Goal: Task Accomplishment & Management: Manage account settings

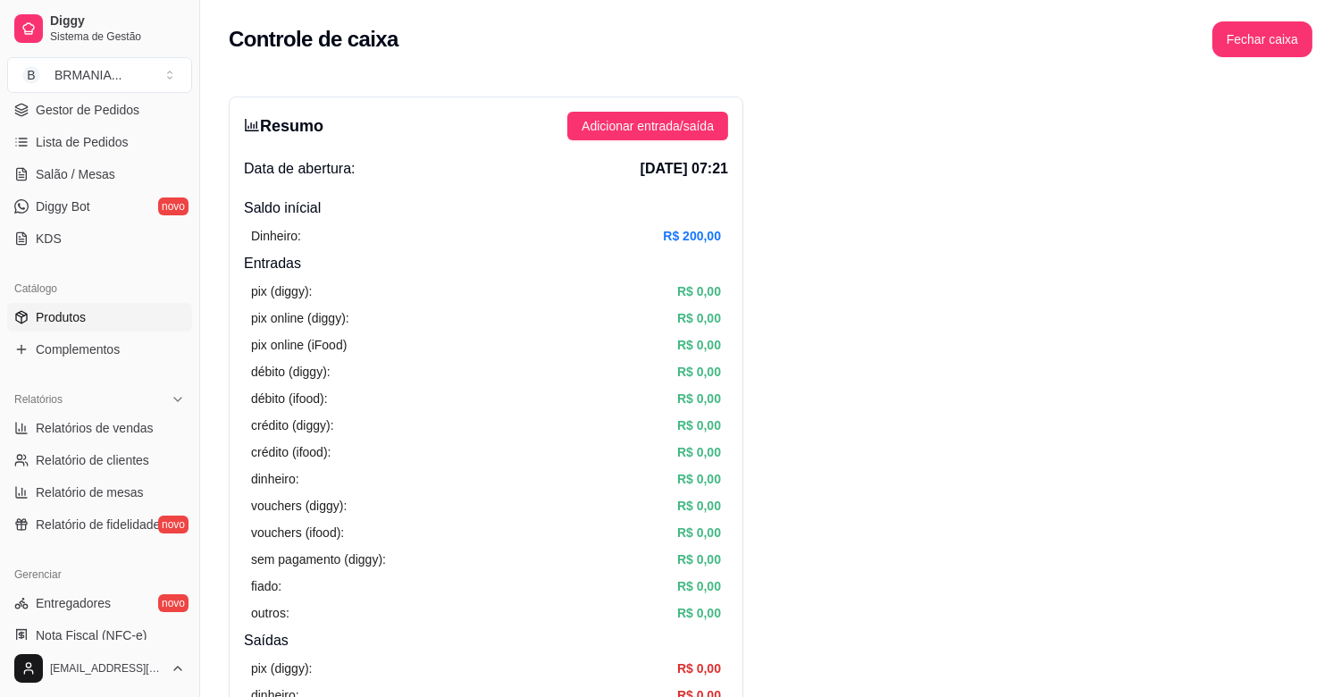
scroll to position [261, 0]
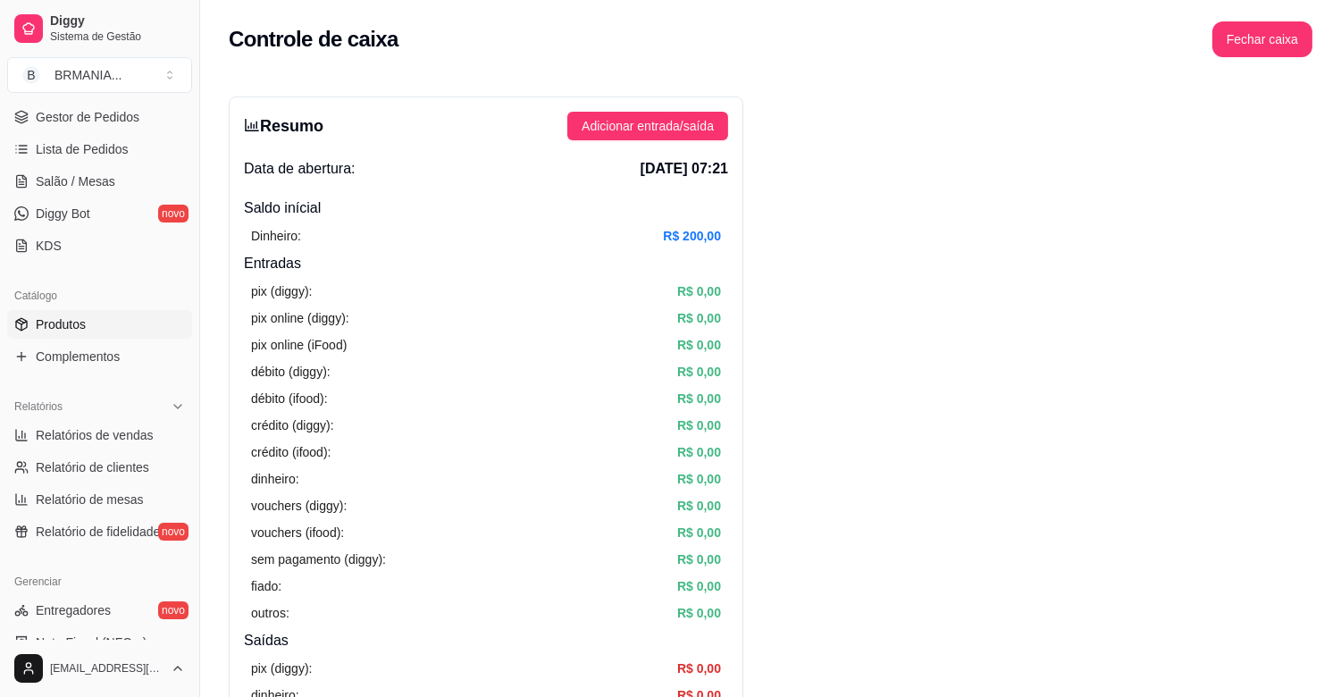
click at [99, 324] on link "Produtos" at bounding box center [99, 324] width 185 height 29
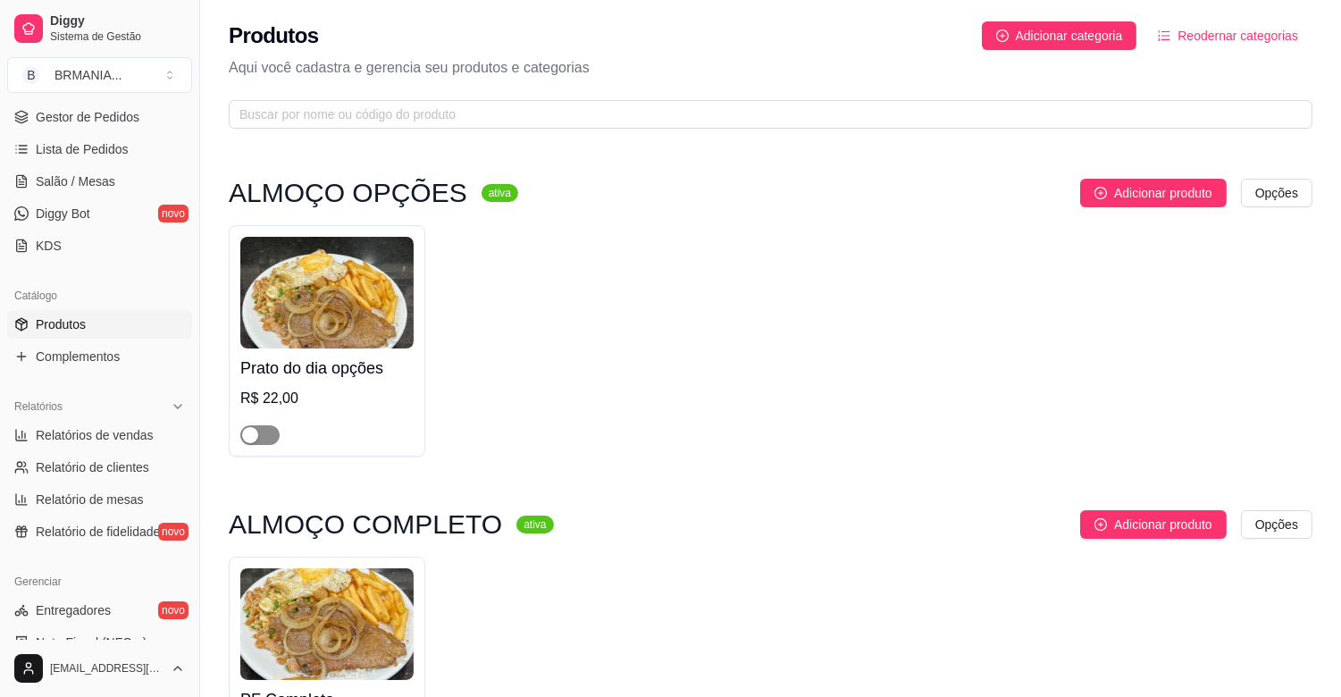
click at [263, 436] on span "button" at bounding box center [259, 435] width 39 height 20
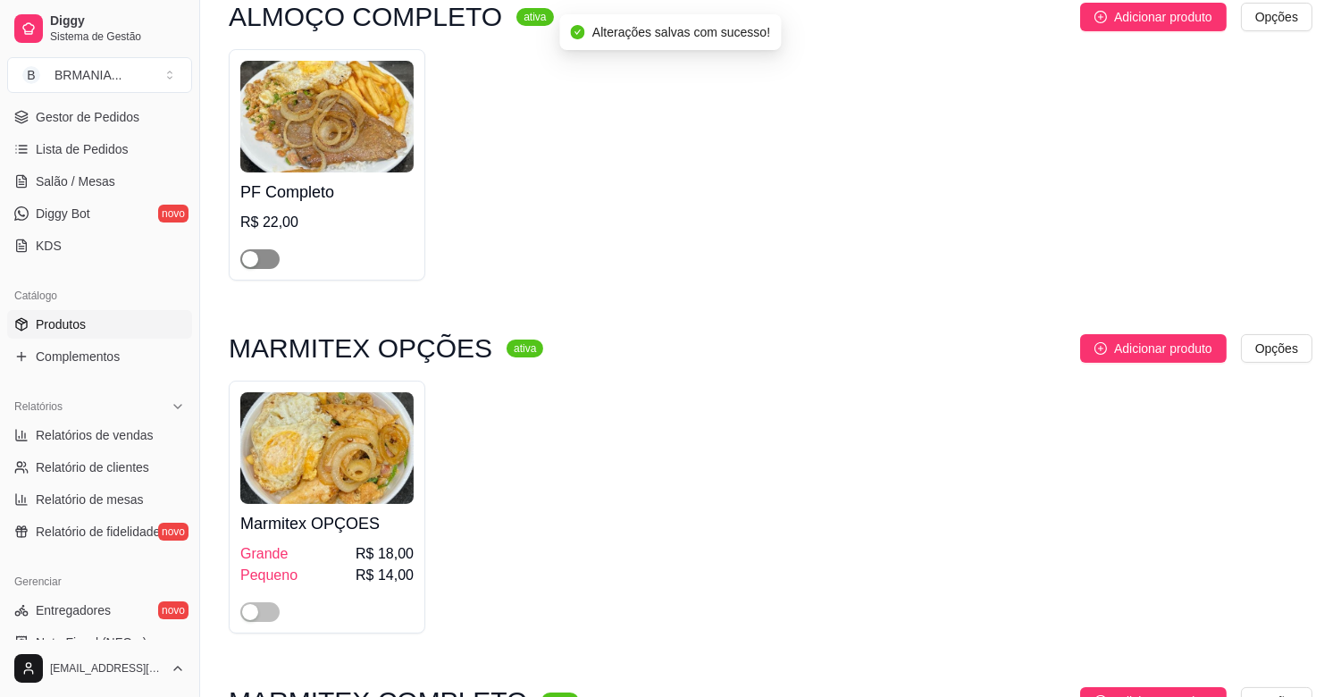
click at [265, 261] on span "button" at bounding box center [259, 259] width 39 height 20
click at [268, 610] on span "button" at bounding box center [259, 612] width 39 height 20
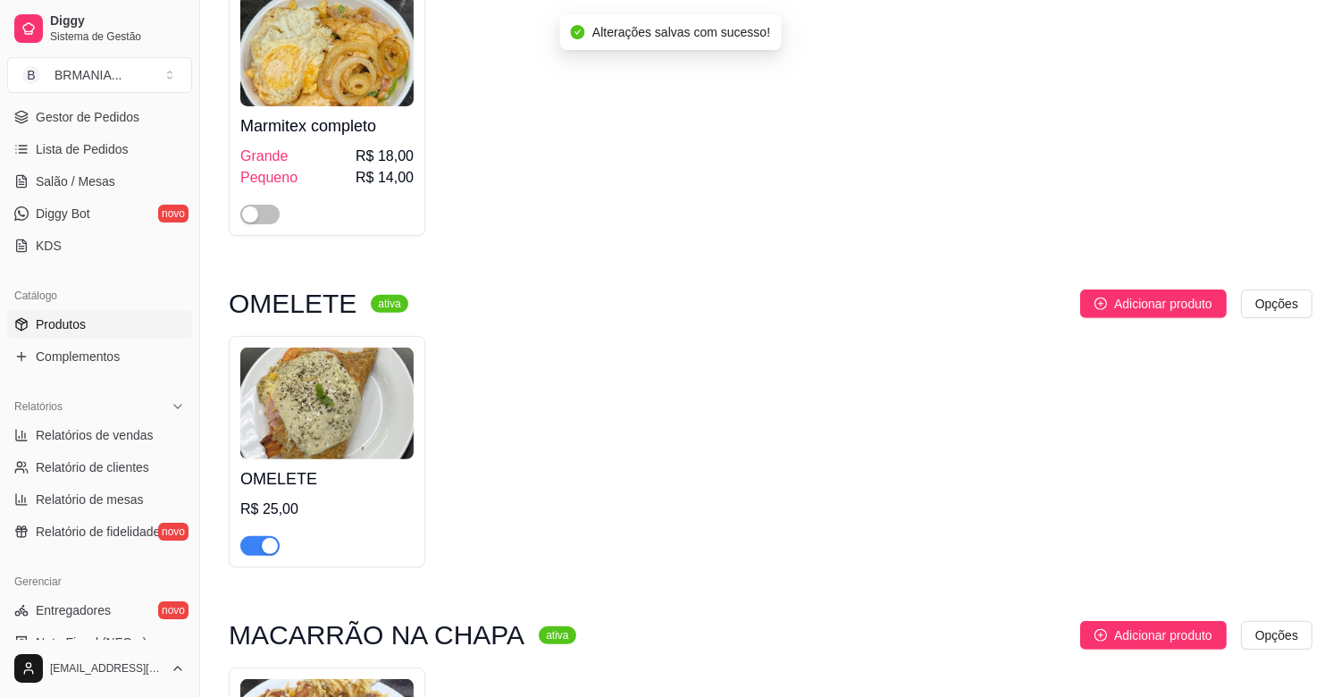
scroll to position [1307, 0]
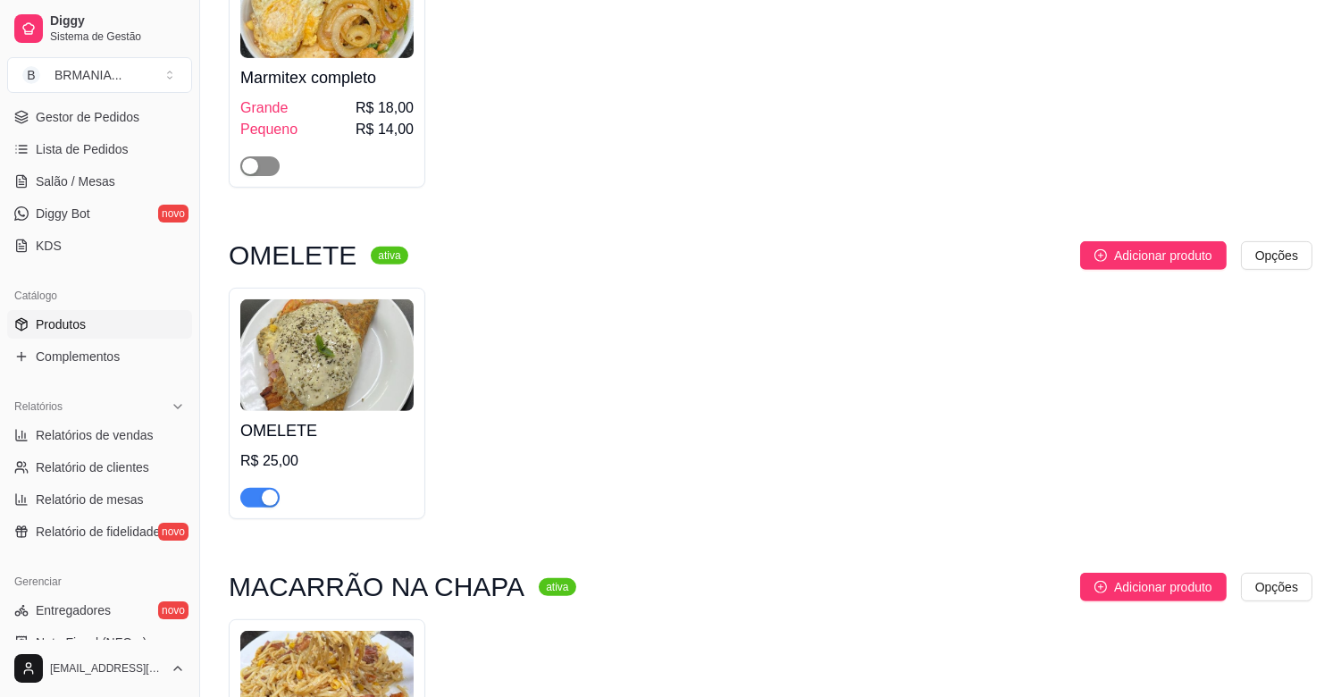
click at [269, 167] on span "button" at bounding box center [259, 166] width 39 height 20
click at [266, 501] on div "button" at bounding box center [270, 498] width 16 height 16
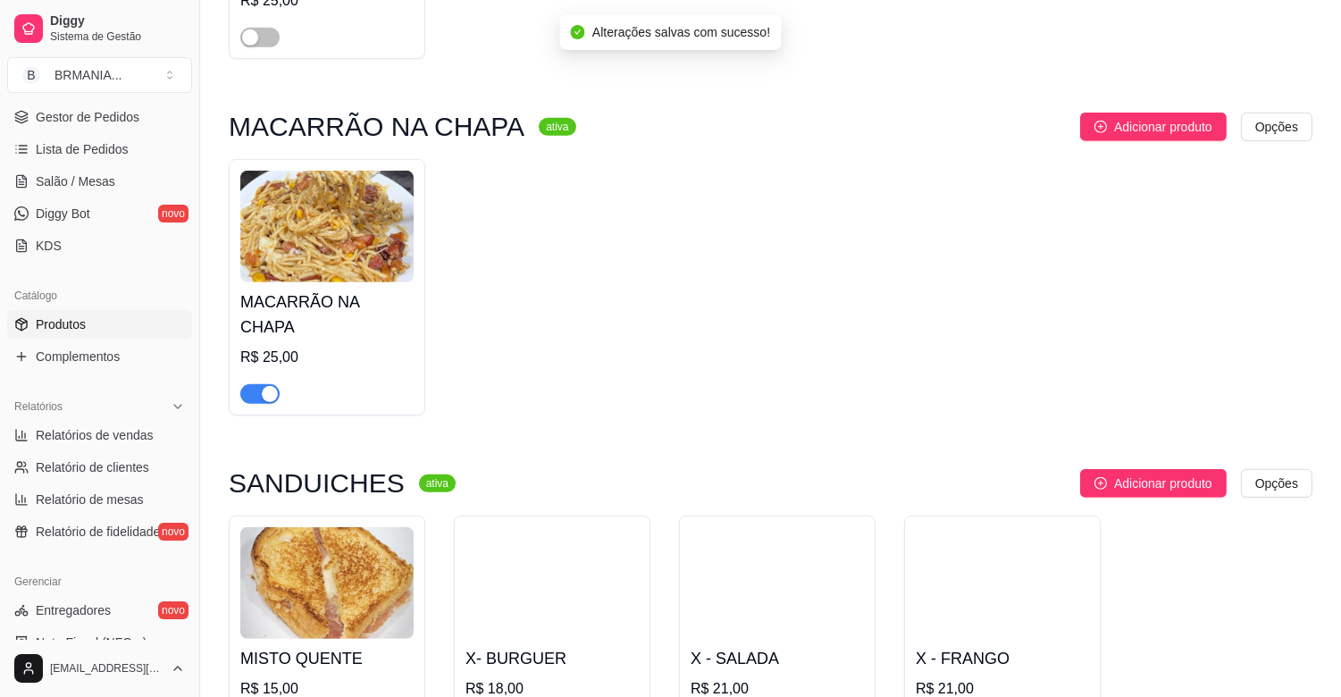
scroll to position [2082, 0]
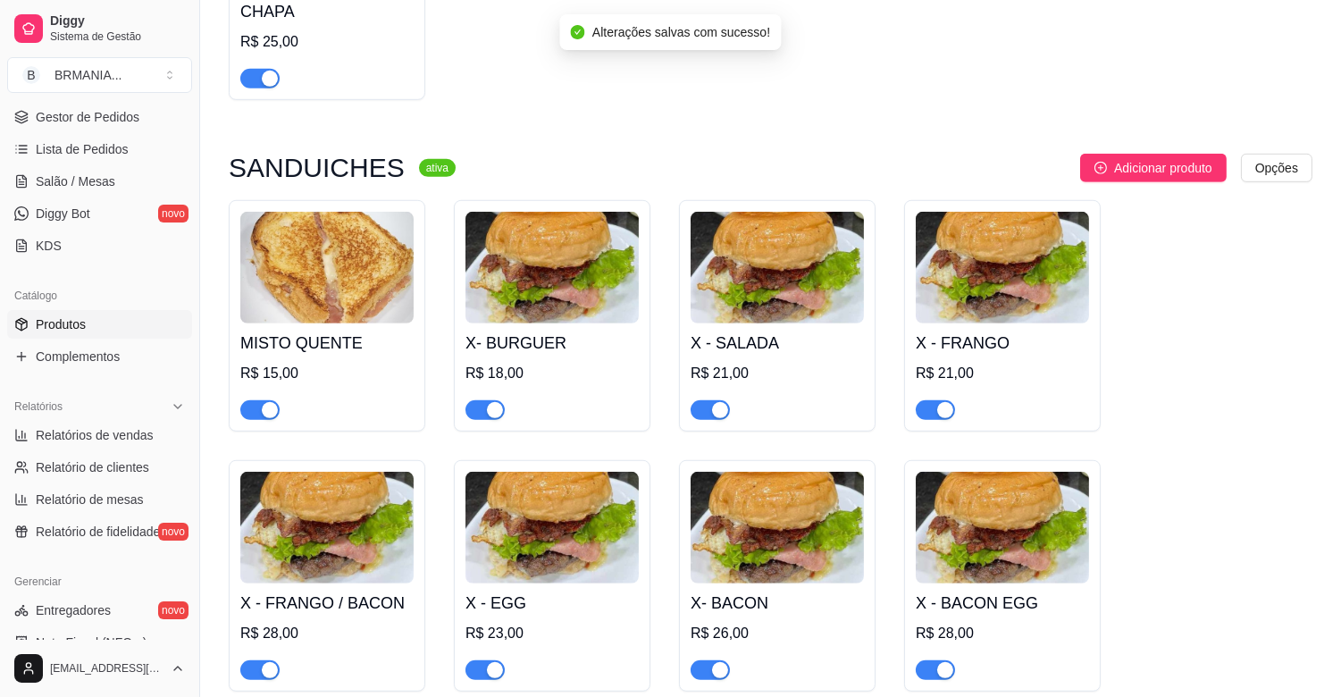
click at [261, 69] on button "button" at bounding box center [259, 79] width 39 height 20
click at [270, 402] on div "button" at bounding box center [270, 410] width 16 height 16
click at [496, 402] on div "button" at bounding box center [495, 410] width 16 height 16
click at [719, 402] on div "button" at bounding box center [720, 410] width 16 height 16
click at [938, 402] on div "button" at bounding box center [946, 410] width 16 height 16
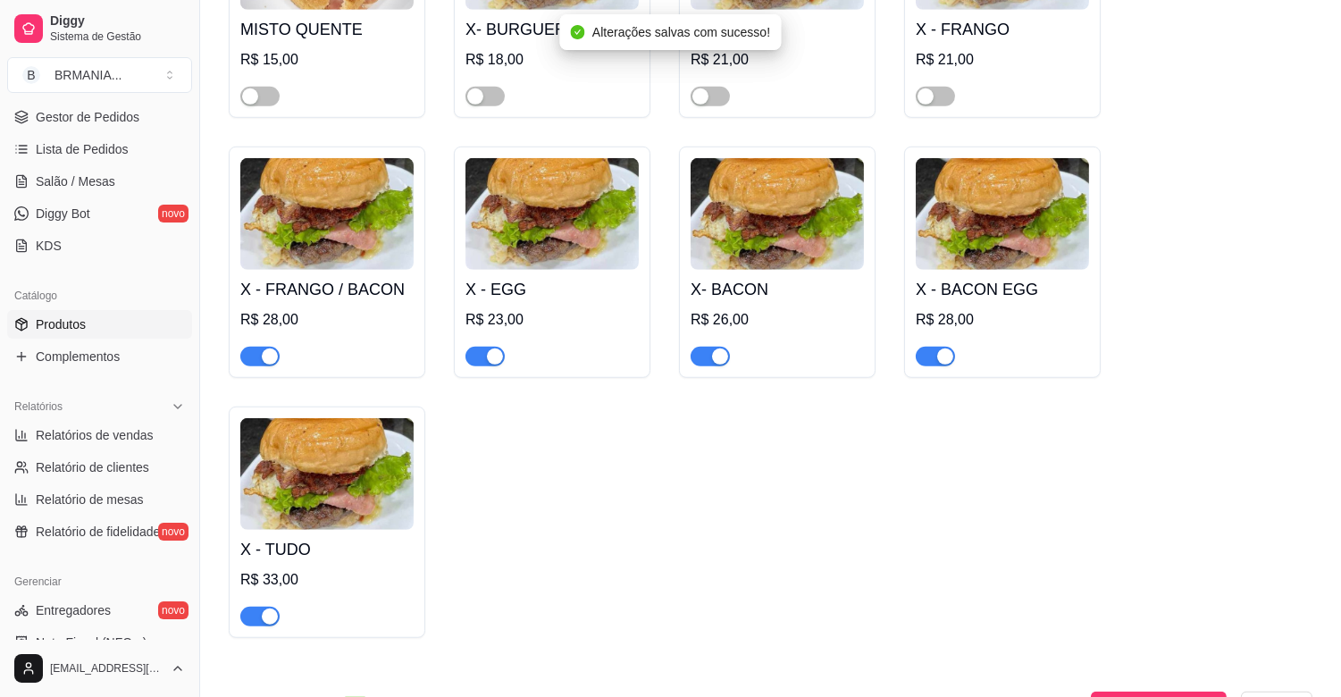
scroll to position [2493, 0]
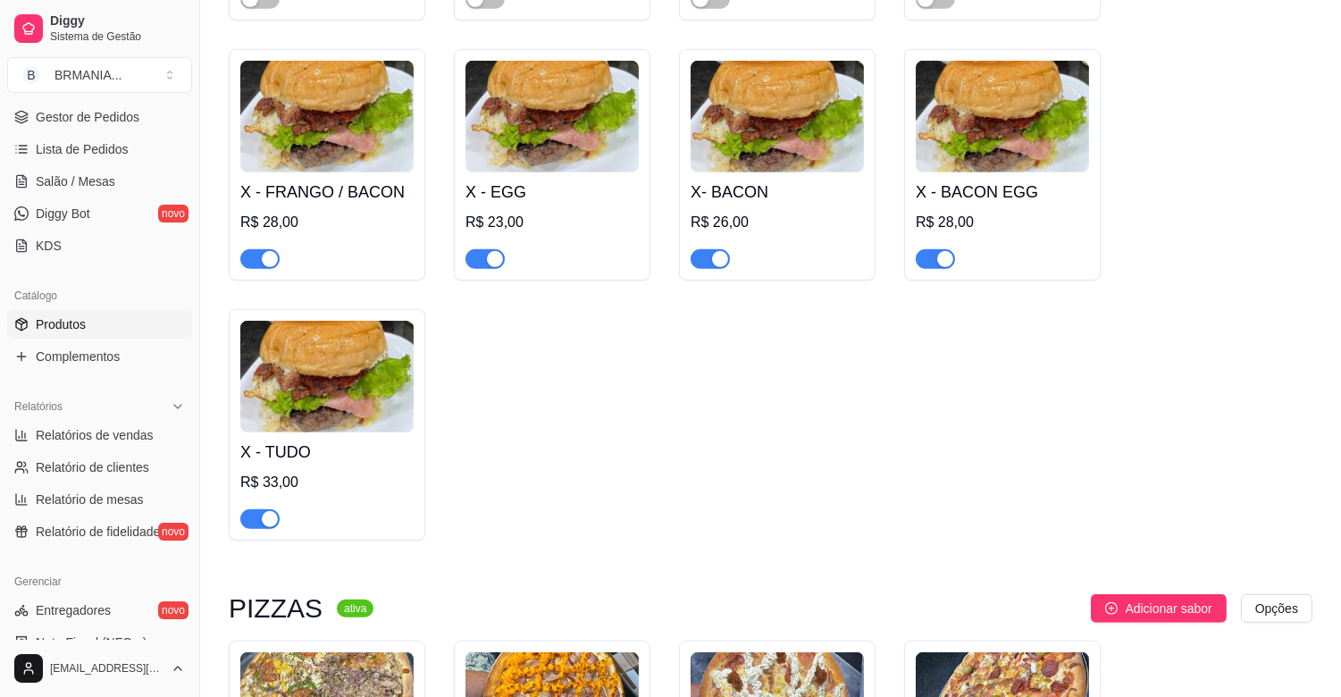
click at [949, 251] on div "button" at bounding box center [946, 259] width 16 height 16
click at [720, 251] on div "button" at bounding box center [720, 259] width 16 height 16
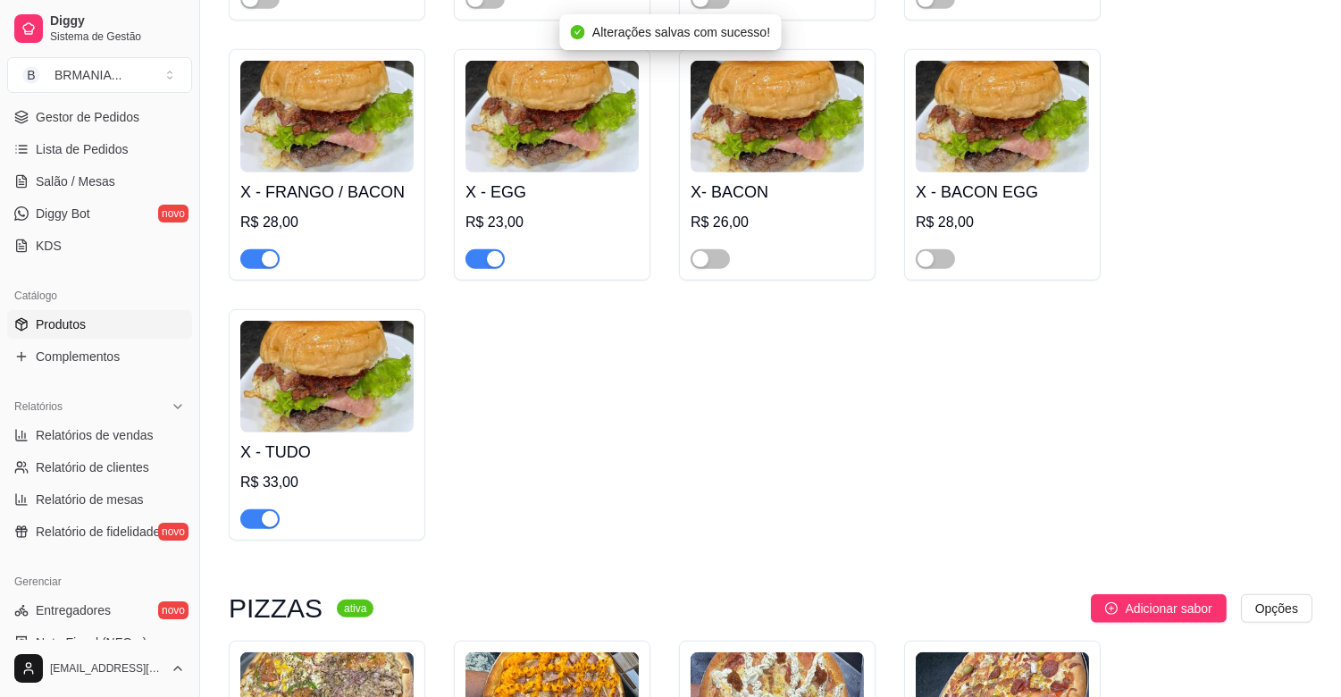
click at [496, 251] on div "button" at bounding box center [495, 259] width 16 height 16
click at [266, 251] on div "button" at bounding box center [270, 259] width 16 height 16
click at [265, 511] on div "button" at bounding box center [270, 519] width 16 height 16
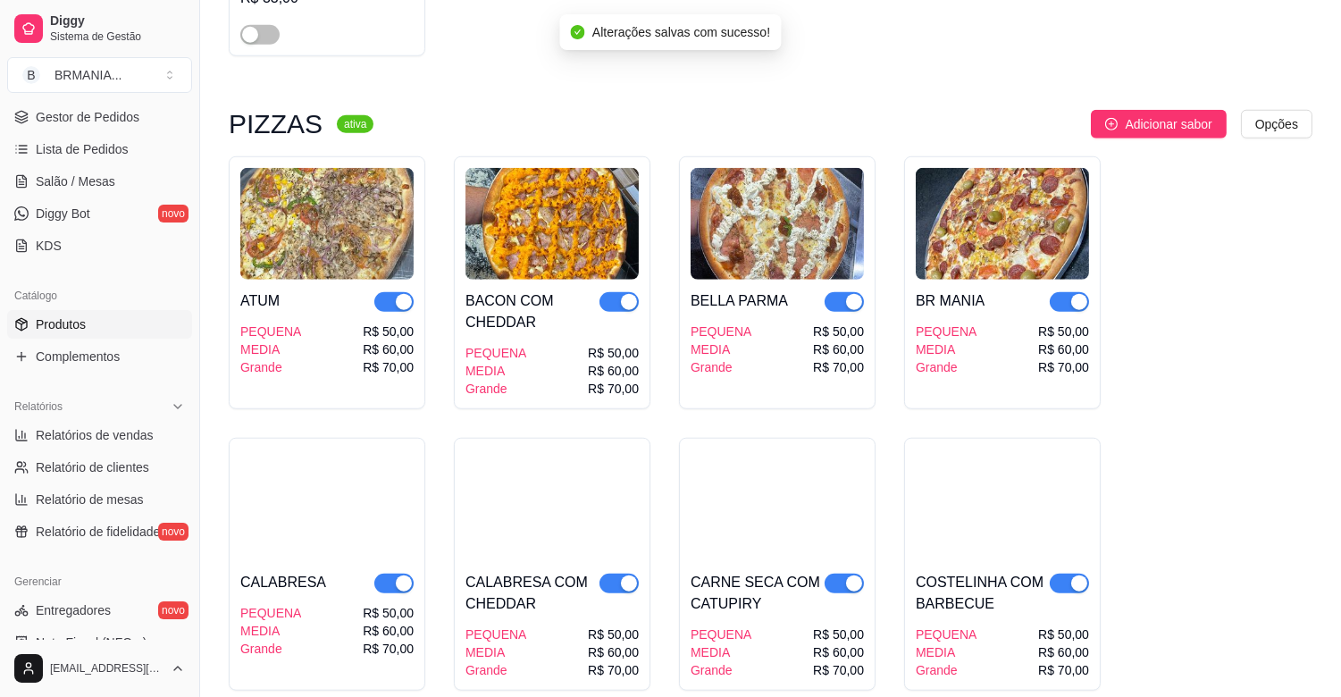
scroll to position [3098, 0]
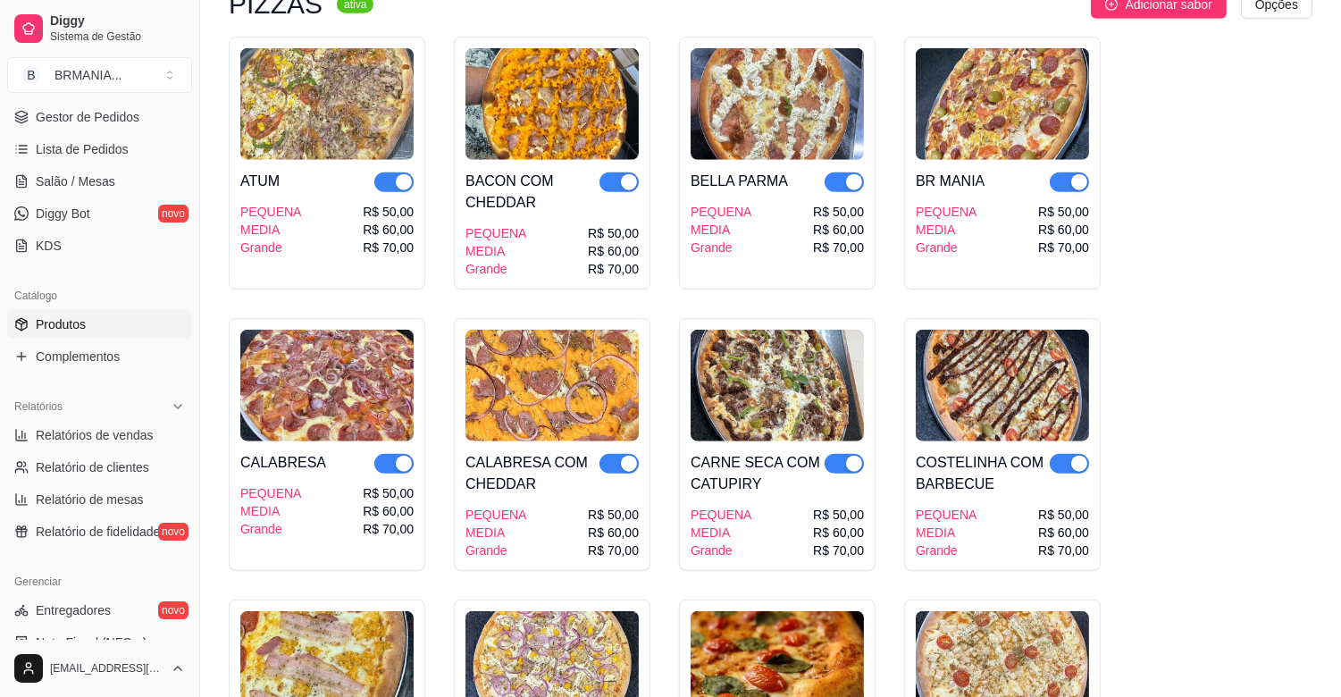
click at [1081, 174] on div "button" at bounding box center [1080, 182] width 16 height 16
click at [853, 174] on div "button" at bounding box center [854, 182] width 16 height 16
click at [626, 174] on div "button" at bounding box center [629, 182] width 16 height 16
click at [400, 174] on div "button" at bounding box center [404, 182] width 16 height 16
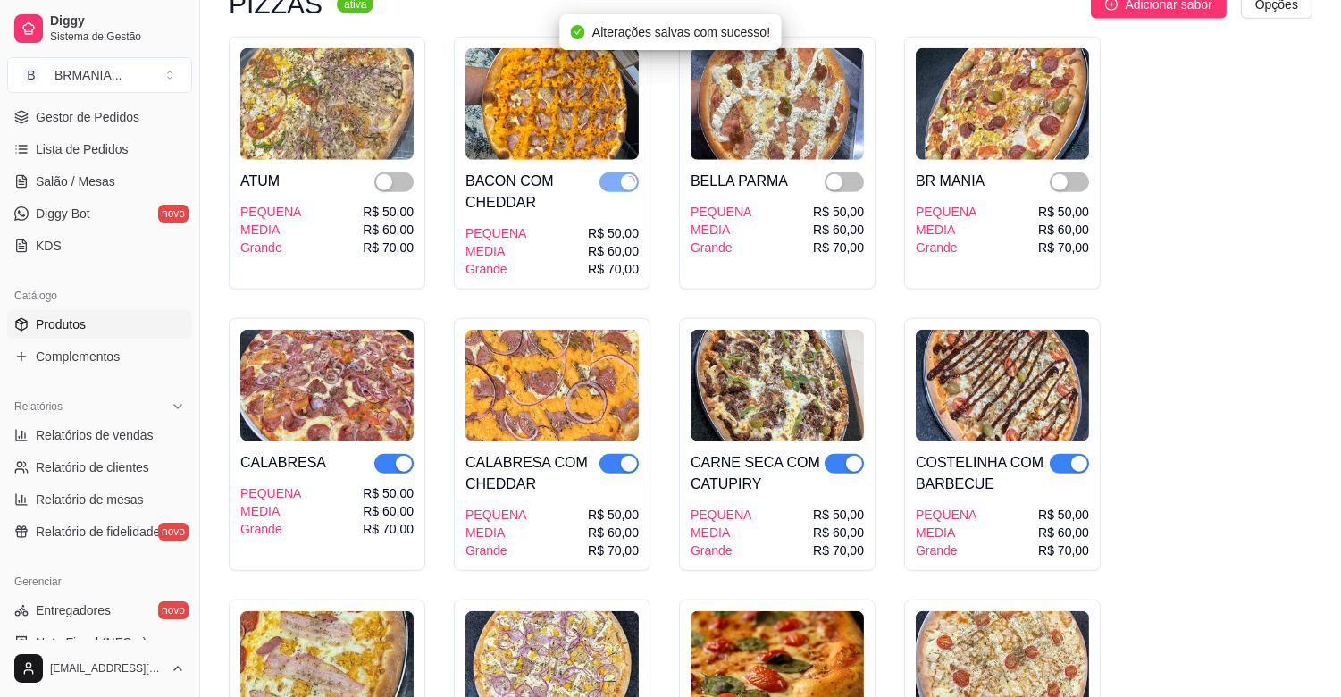
drag, startPoint x: 404, startPoint y: 443, endPoint x: 397, endPoint y: 434, distance: 11.4
click at [402, 456] on div "button" at bounding box center [404, 464] width 16 height 16
click at [624, 456] on div "button" at bounding box center [629, 464] width 16 height 16
click at [854, 456] on div "button" at bounding box center [854, 464] width 16 height 16
click at [1075, 456] on div "button" at bounding box center [1080, 464] width 16 height 16
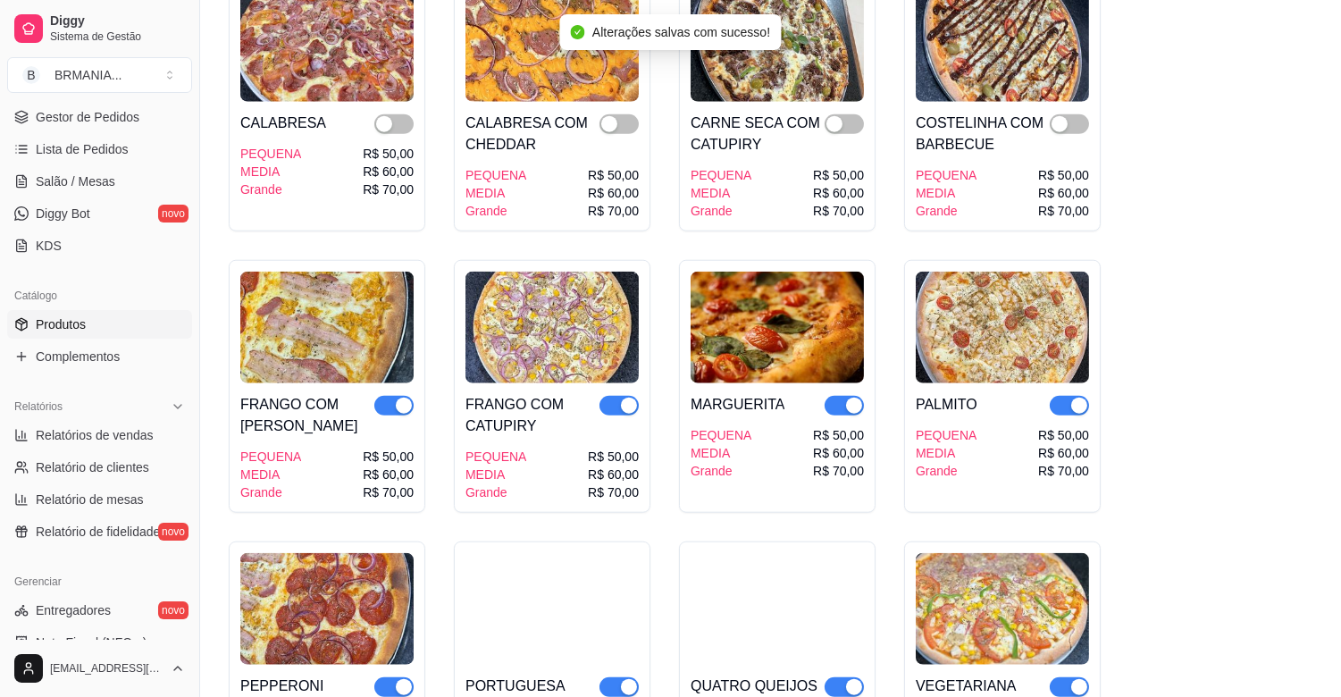
scroll to position [3582, 0]
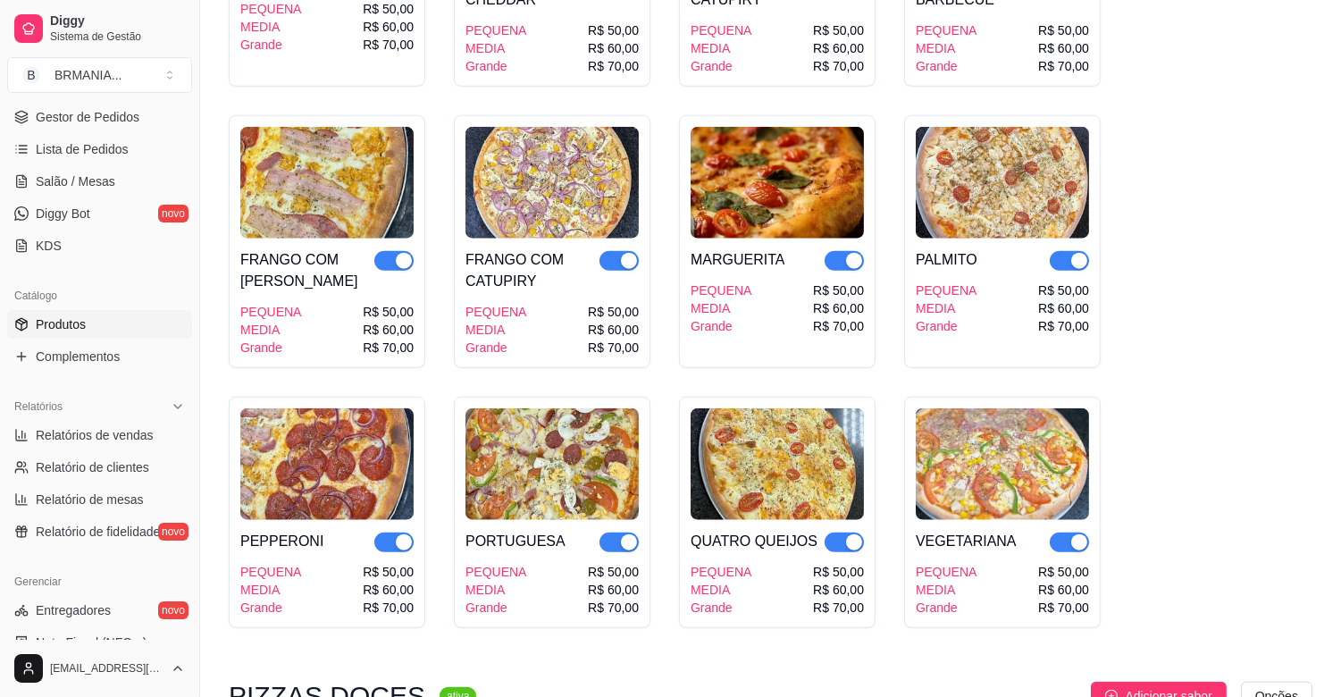
click at [1077, 253] on div "button" at bounding box center [1080, 261] width 16 height 16
drag, startPoint x: 853, startPoint y: 238, endPoint x: 844, endPoint y: 240, distance: 9.1
click at [846, 253] on div "button" at bounding box center [854, 261] width 16 height 16
click at [614, 251] on span "button" at bounding box center [619, 261] width 39 height 20
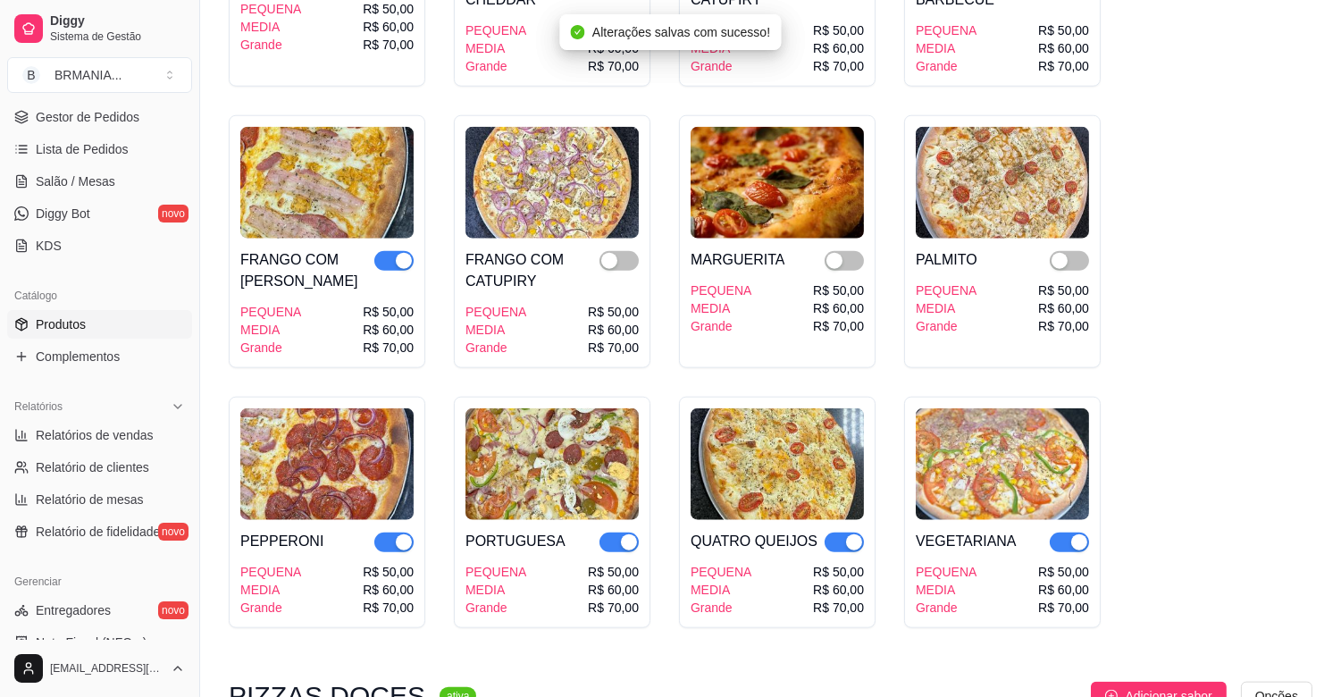
click at [405, 253] on div "button" at bounding box center [404, 261] width 16 height 16
click at [407, 534] on div "button" at bounding box center [404, 542] width 16 height 16
click at [630, 534] on div "button" at bounding box center [629, 542] width 16 height 16
click at [851, 534] on div "button" at bounding box center [854, 542] width 16 height 16
click at [1077, 534] on div "button" at bounding box center [1080, 542] width 16 height 16
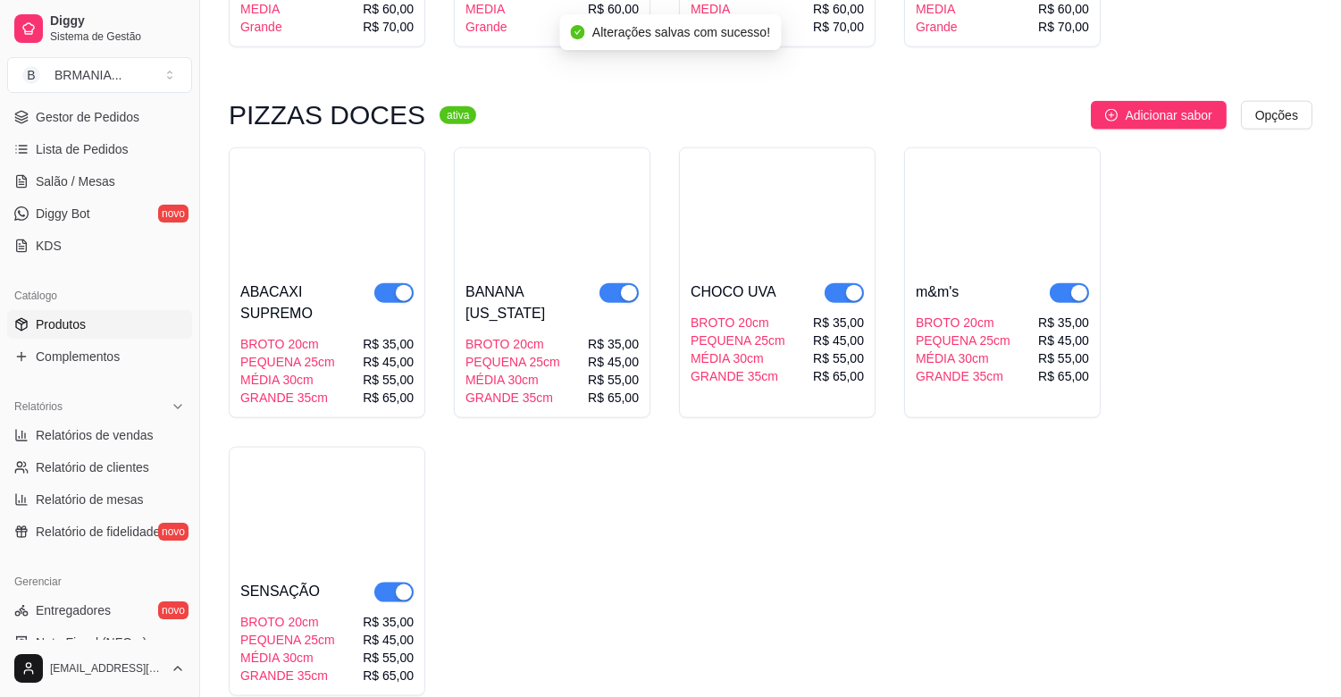
scroll to position [4236, 0]
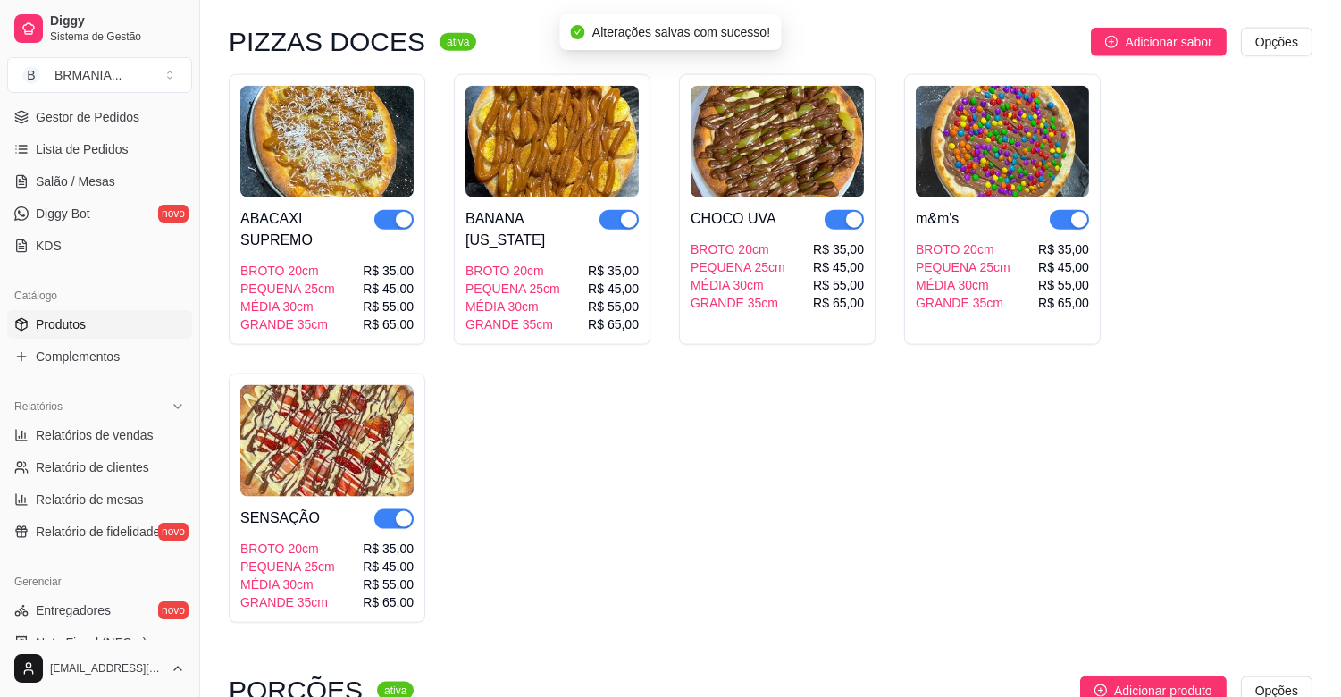
click at [1075, 212] on div "button" at bounding box center [1080, 220] width 16 height 16
click at [859, 212] on div "button" at bounding box center [854, 220] width 16 height 16
click at [623, 212] on div "button" at bounding box center [629, 220] width 16 height 16
click at [408, 212] on div "button" at bounding box center [404, 220] width 16 height 16
click at [404, 511] on div "button" at bounding box center [404, 519] width 16 height 16
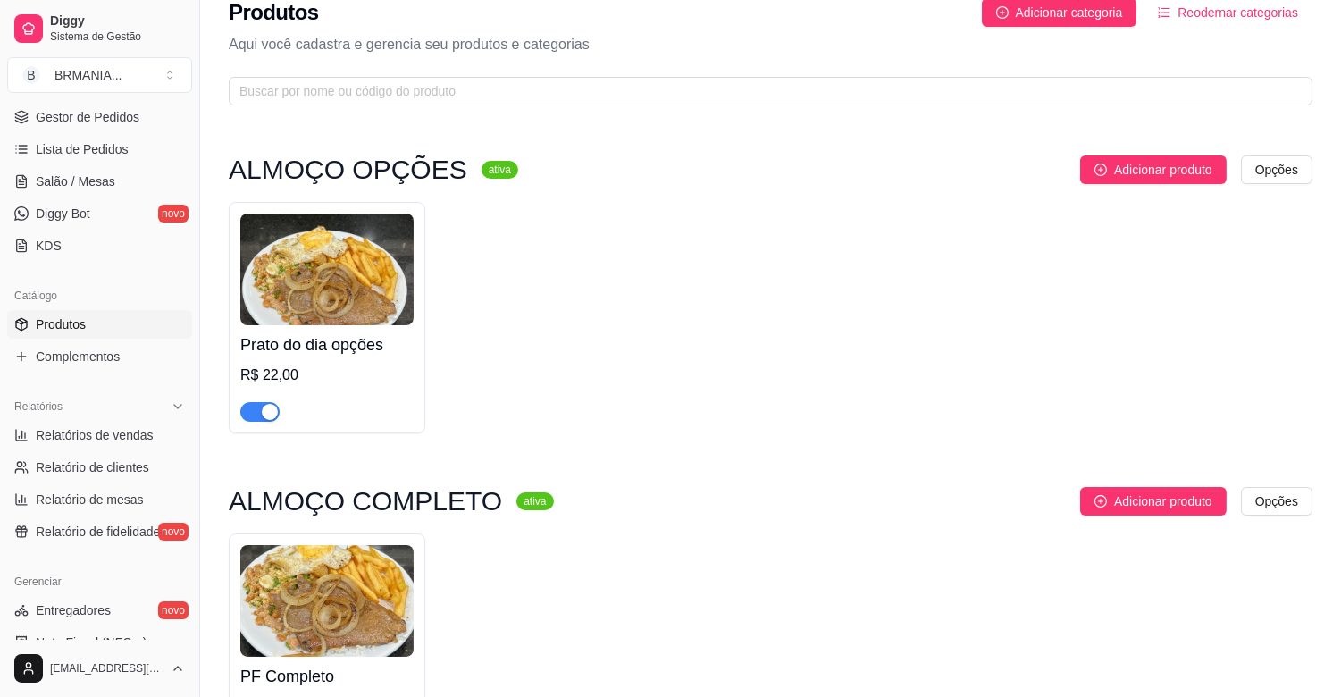
scroll to position [0, 0]
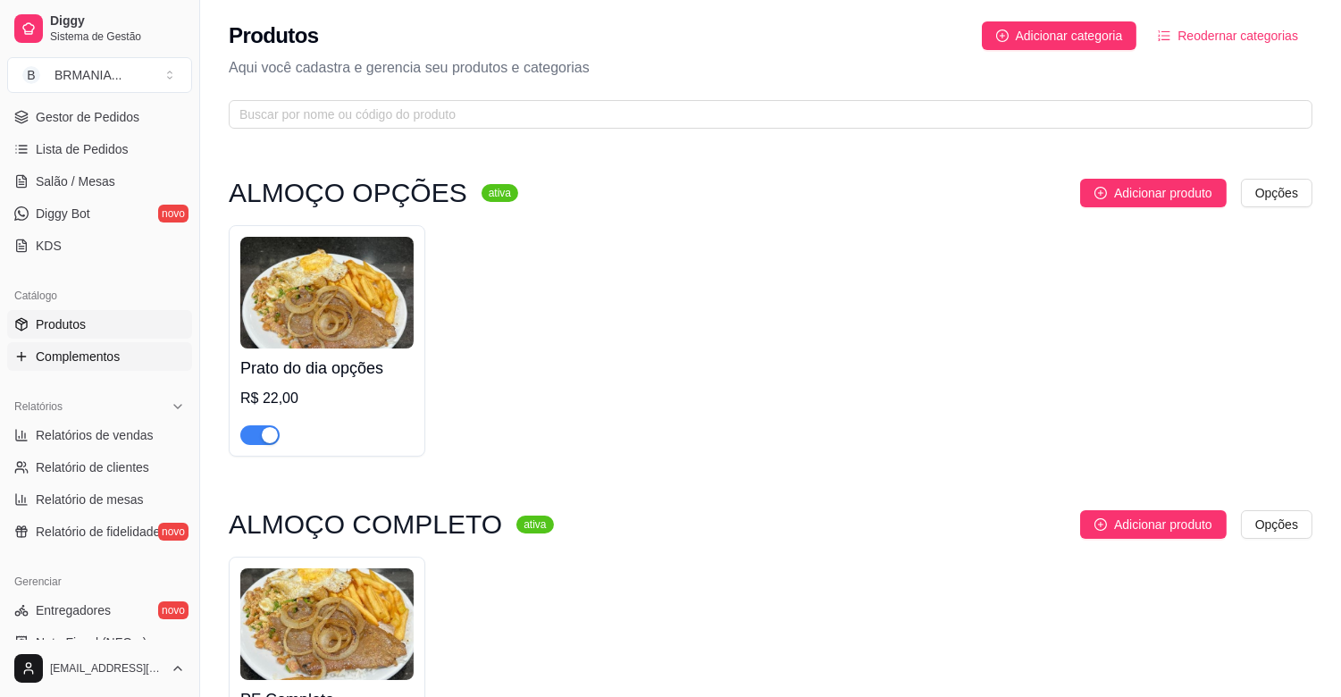
click at [99, 360] on span "Complementos" at bounding box center [78, 357] width 84 height 18
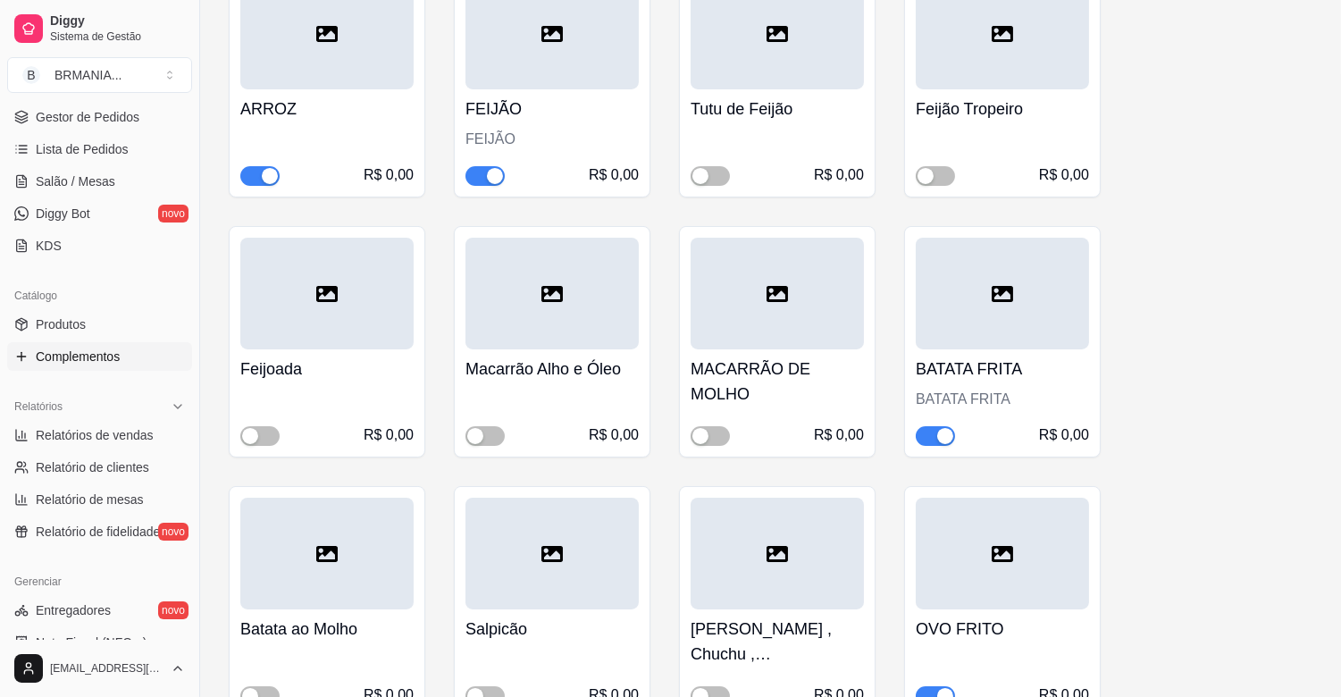
scroll to position [445, 0]
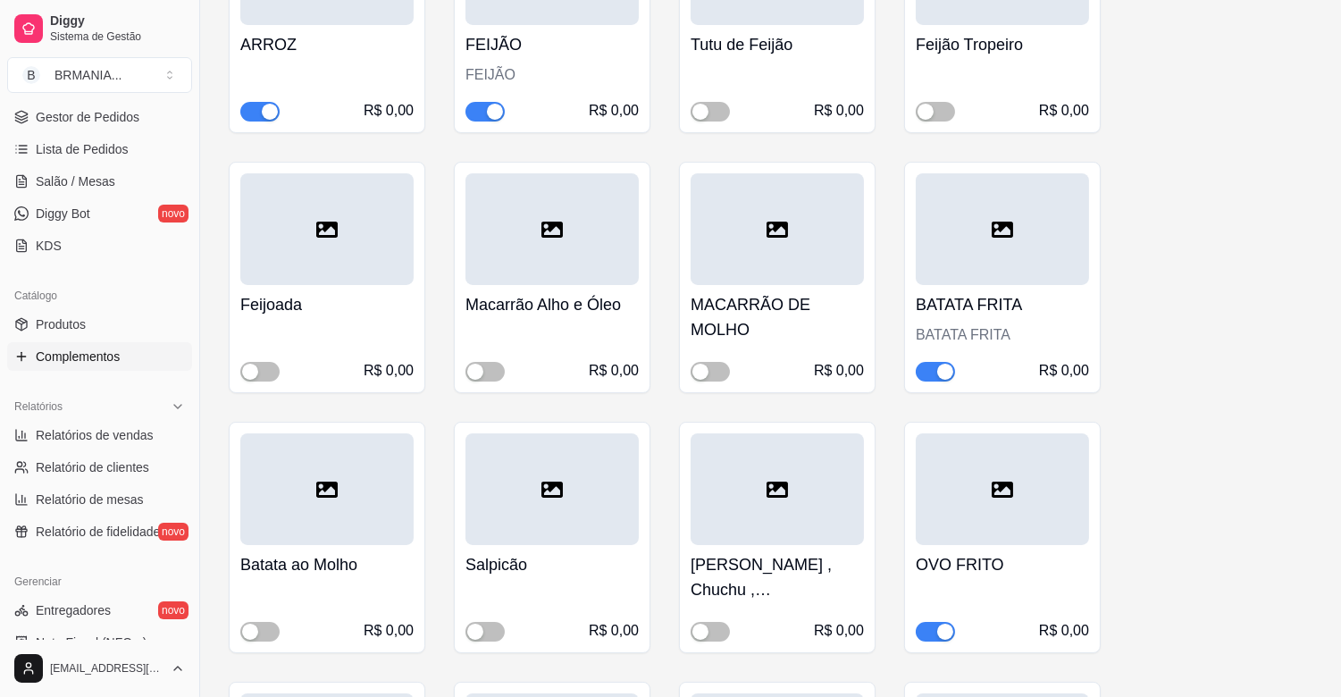
click at [938, 368] on div "button" at bounding box center [946, 372] width 16 height 16
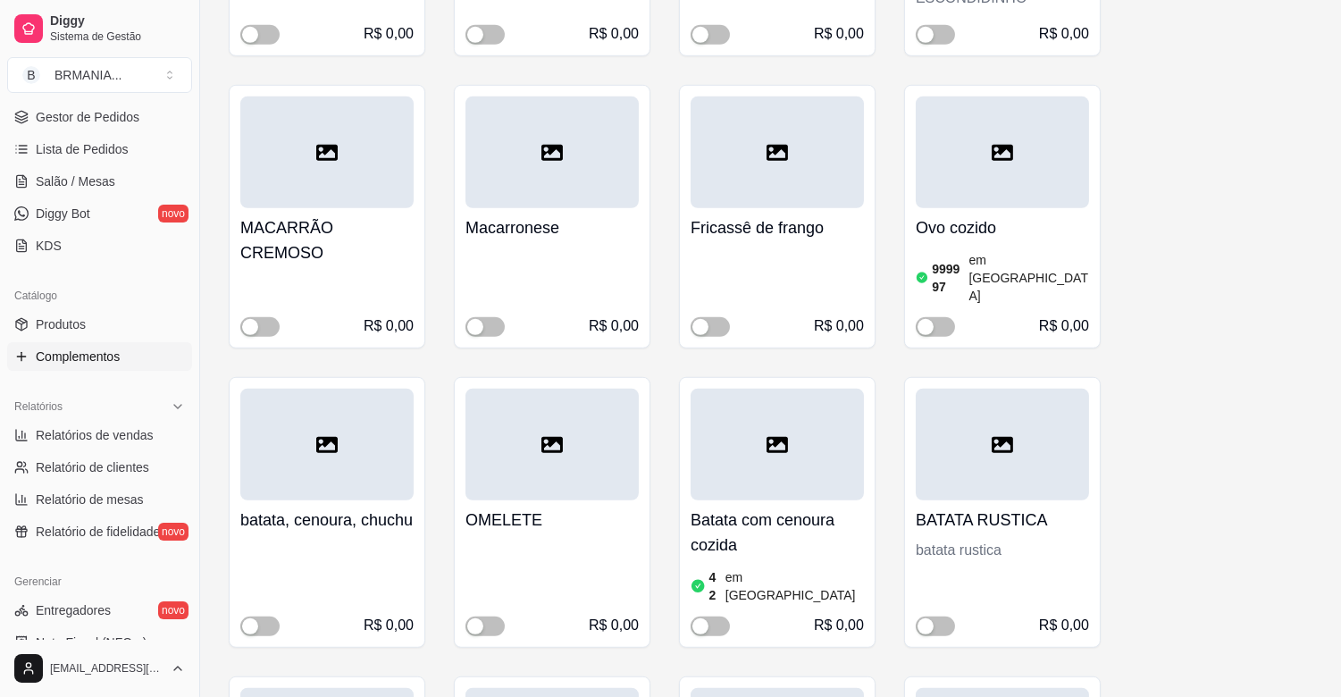
scroll to position [2089, 0]
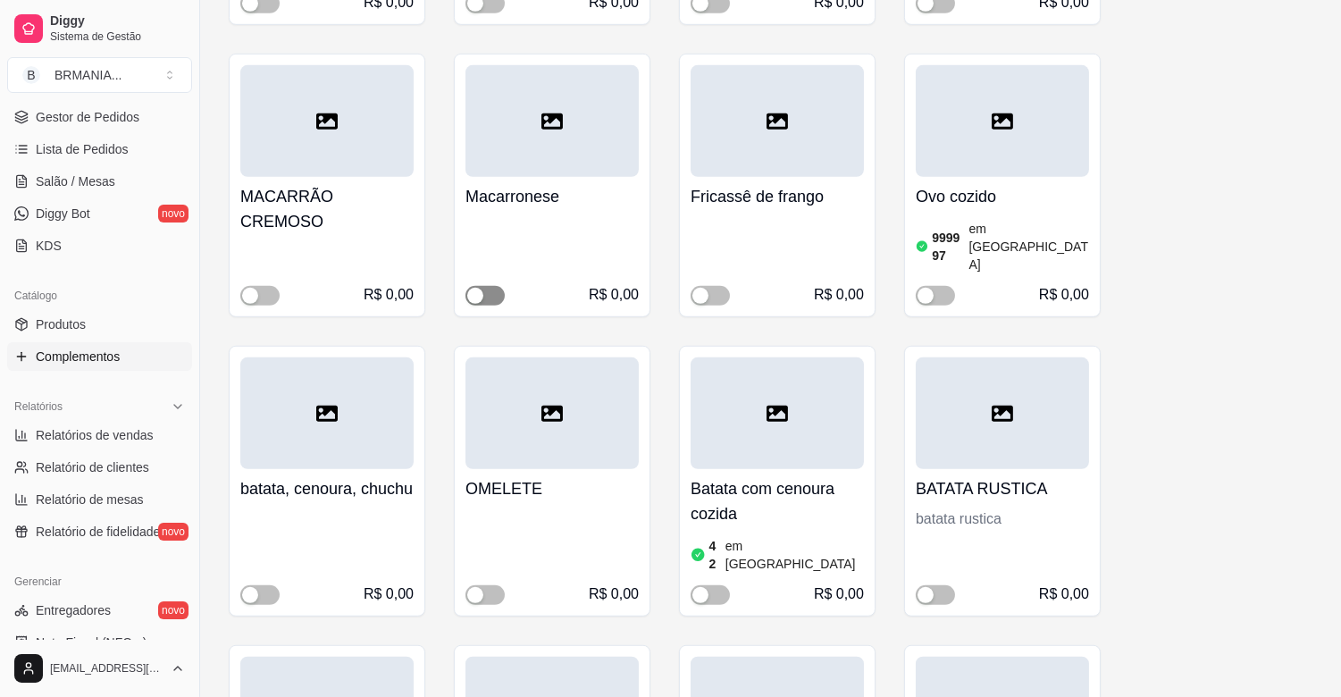
click at [486, 286] on button "button" at bounding box center [485, 296] width 39 height 20
click at [939, 585] on span "button" at bounding box center [935, 595] width 39 height 20
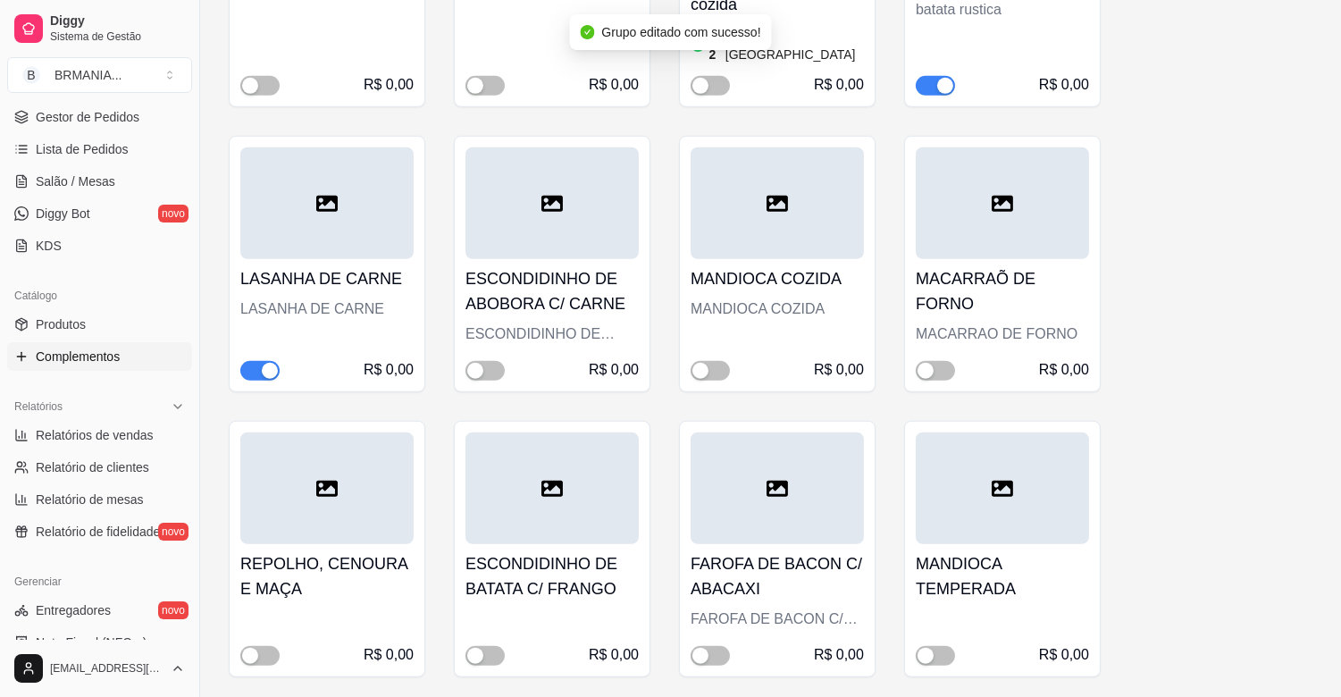
scroll to position [2703, 0]
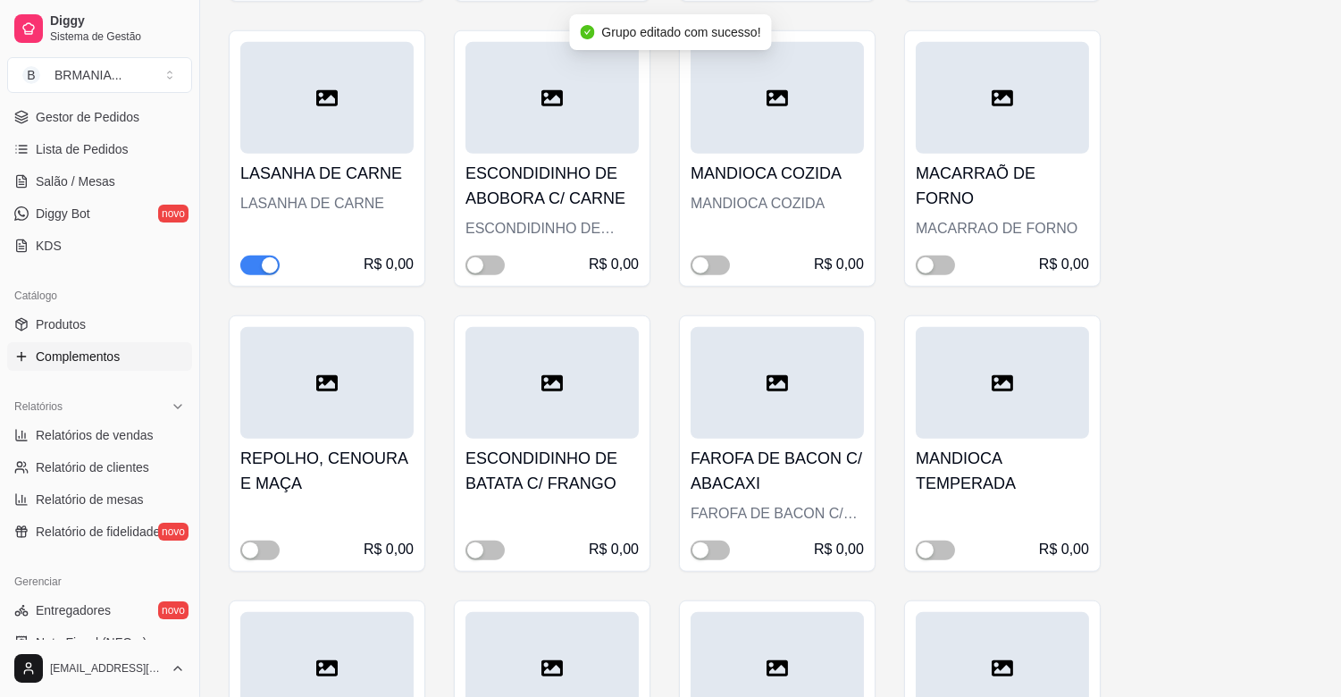
click at [264, 257] on div "button" at bounding box center [270, 265] width 16 height 16
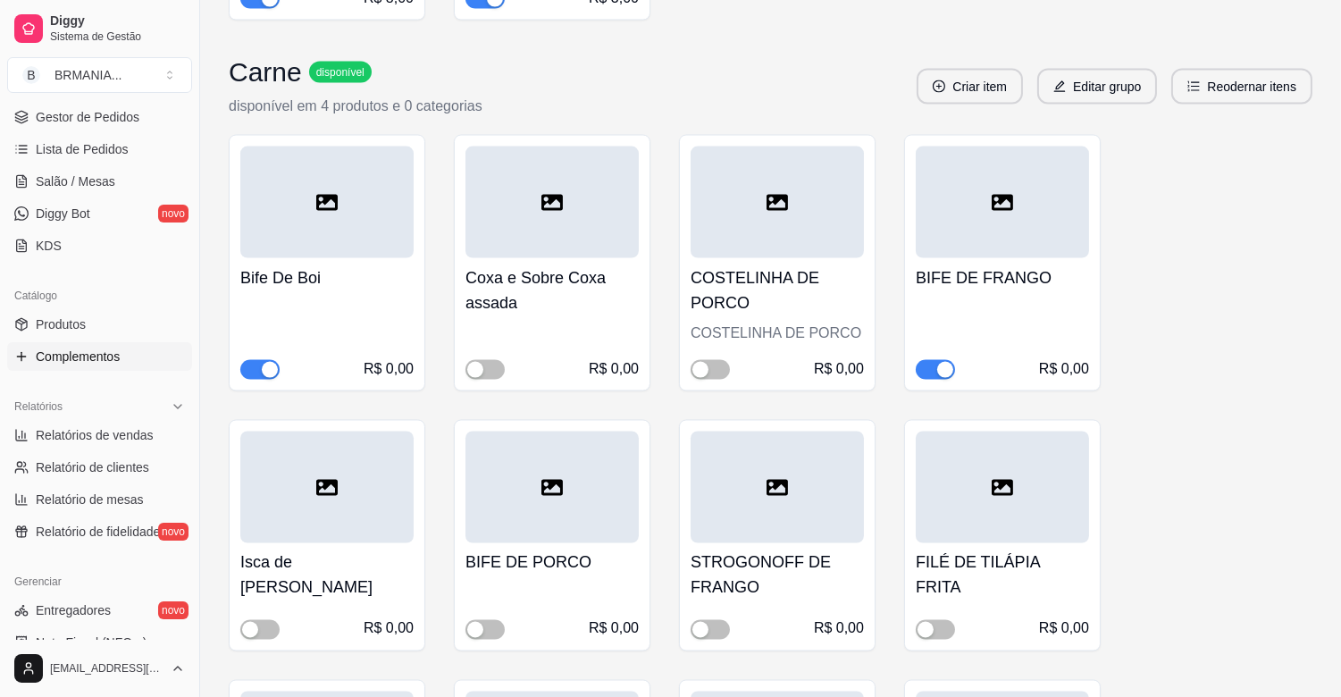
scroll to position [5503, 0]
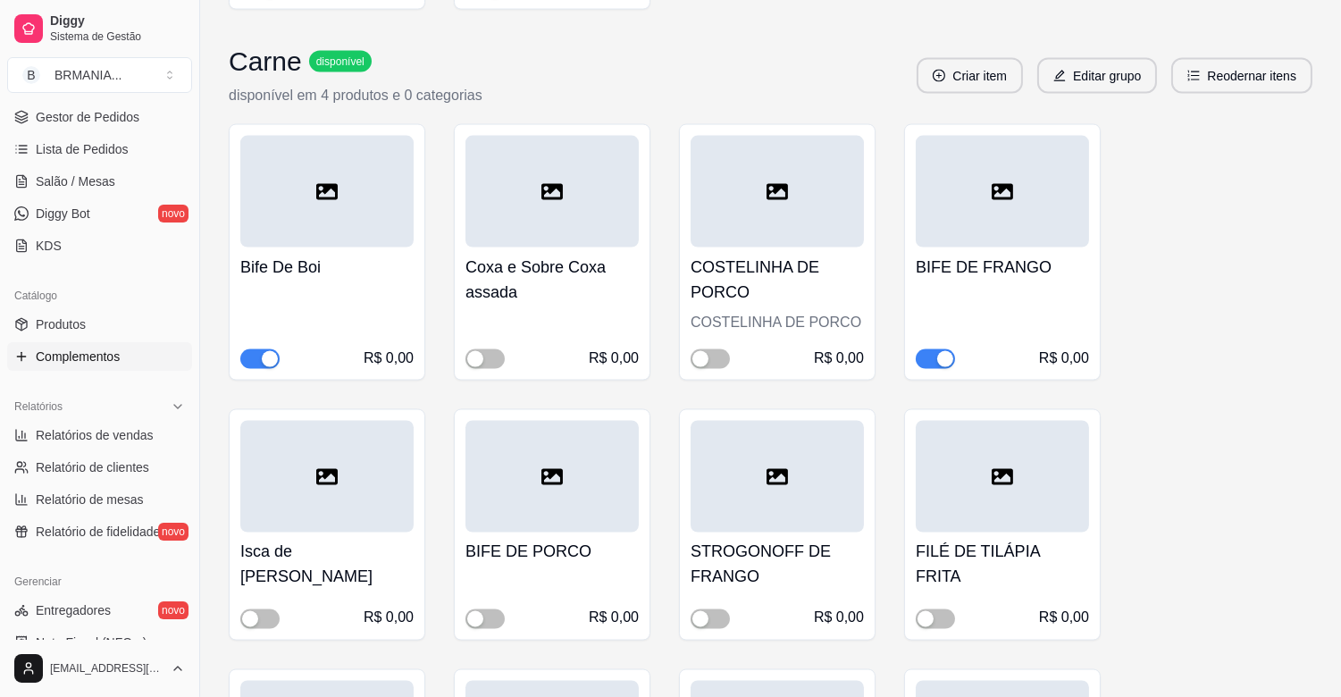
click at [942, 351] on div "button" at bounding box center [946, 359] width 16 height 16
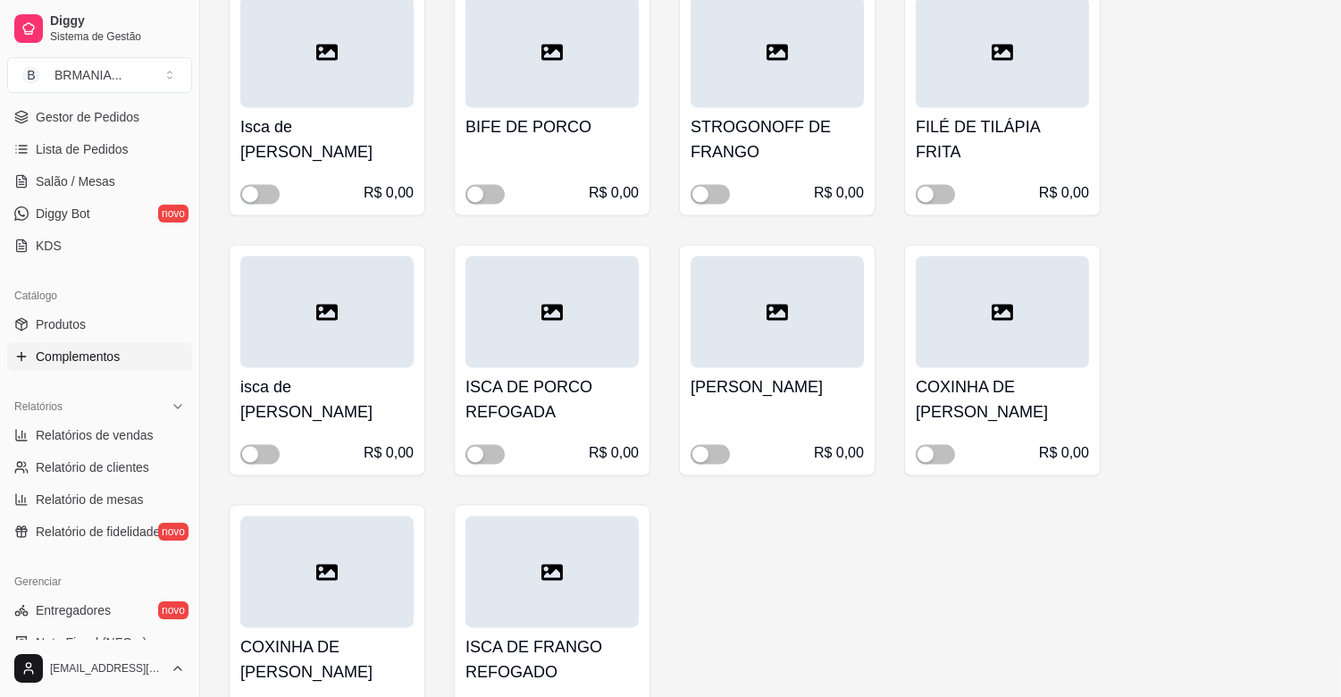
scroll to position [5959, 0]
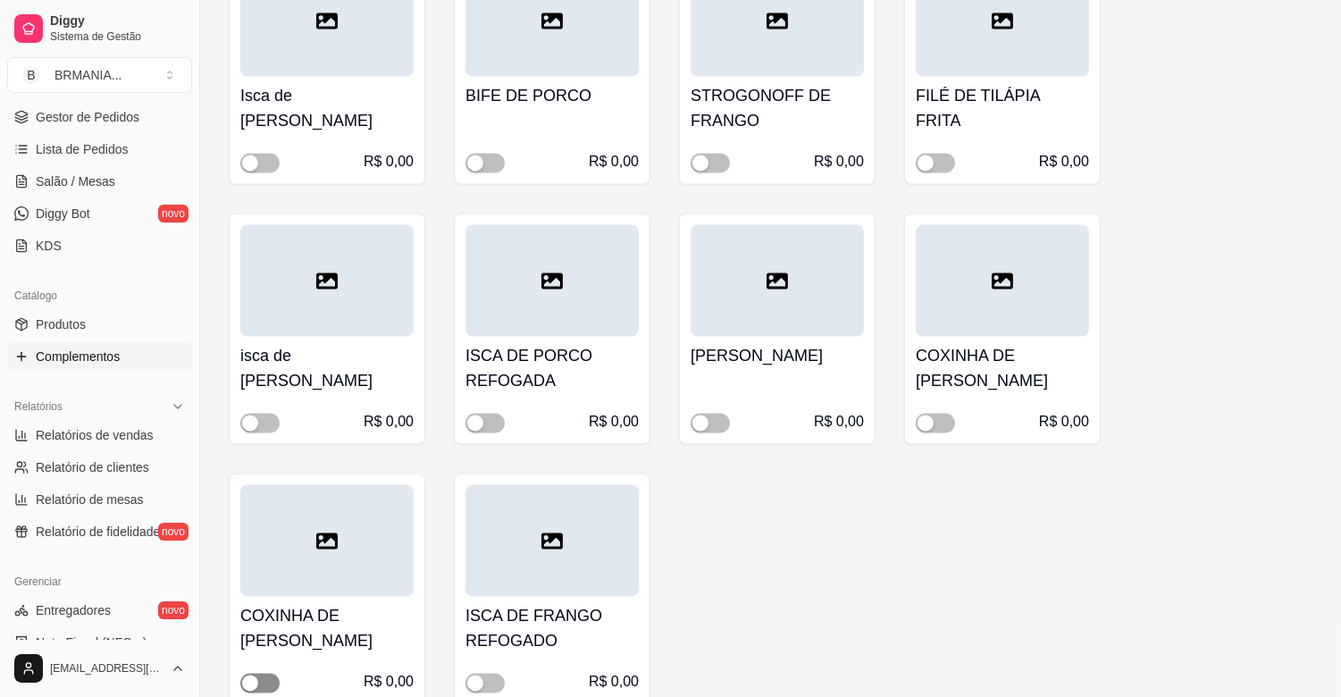
click at [261, 674] on span "button" at bounding box center [259, 684] width 39 height 20
